Goal: Task Accomplishment & Management: Manage account settings

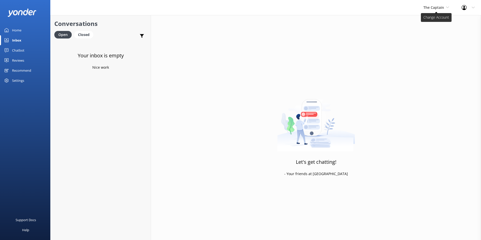
click at [440, 8] on span "The Captain" at bounding box center [433, 7] width 21 height 5
click at [434, 20] on link "De [GEOGRAPHIC_DATA]" at bounding box center [442, 21] width 50 height 12
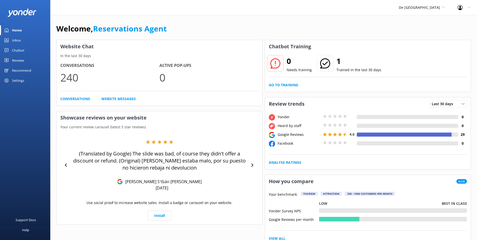
click at [20, 40] on div "Inbox" at bounding box center [16, 40] width 9 height 10
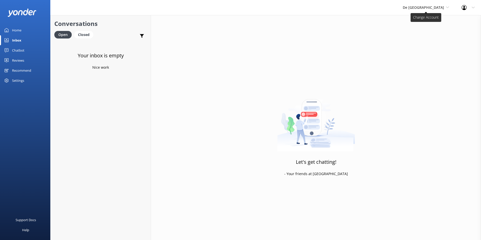
click at [419, 8] on span "De [GEOGRAPHIC_DATA]" at bounding box center [423, 7] width 41 height 5
click at [419, 32] on link "Aruba's Activities Expert" at bounding box center [421, 33] width 50 height 12
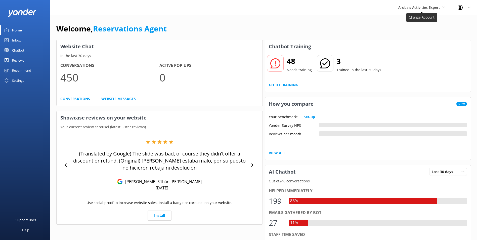
click at [431, 6] on span "Aruba's Activities Expert" at bounding box center [419, 7] width 42 height 5
click at [17, 37] on div "Inbox" at bounding box center [16, 40] width 9 height 10
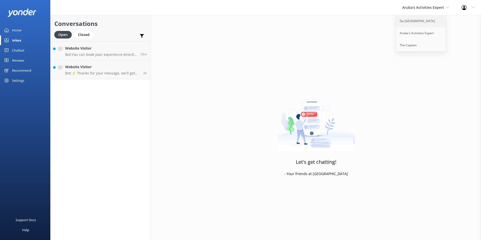
click at [421, 19] on link "De [GEOGRAPHIC_DATA]" at bounding box center [421, 21] width 50 height 12
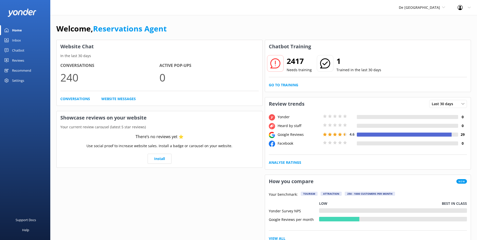
click at [26, 40] on link "Inbox" at bounding box center [25, 40] width 50 height 10
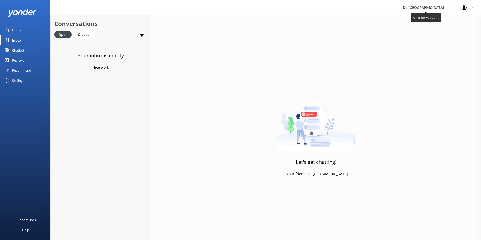
click at [427, 6] on span "De [GEOGRAPHIC_DATA]" at bounding box center [423, 7] width 41 height 5
click at [427, 30] on link "Aruba's Activities Expert" at bounding box center [421, 33] width 50 height 12
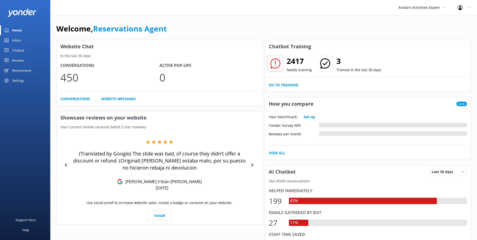
click at [22, 37] on link "Inbox" at bounding box center [25, 40] width 50 height 10
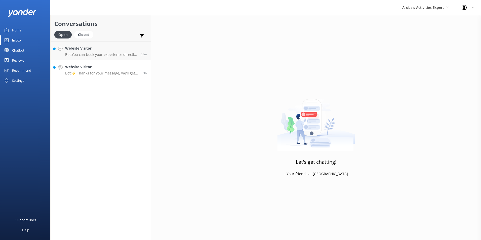
click at [79, 68] on h4 "Website Visitor" at bounding box center [102, 67] width 74 height 6
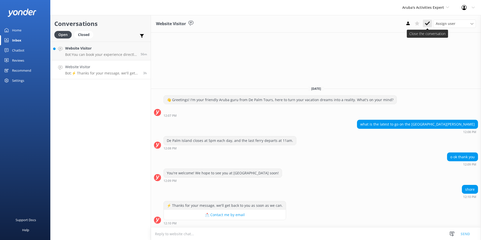
click at [427, 24] on use at bounding box center [427, 23] width 5 height 4
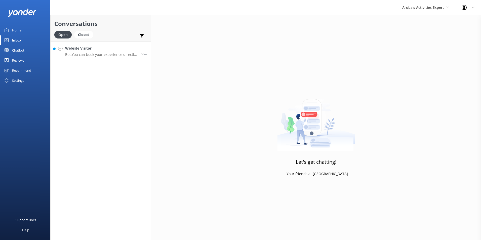
click at [97, 53] on p "Bot: You can book your experience directly through our website, by calling us a…" at bounding box center [101, 54] width 72 height 5
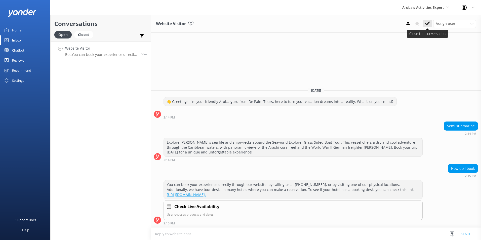
click at [429, 21] on icon at bounding box center [427, 23] width 5 height 5
